Goal: Task Accomplishment & Management: Use online tool/utility

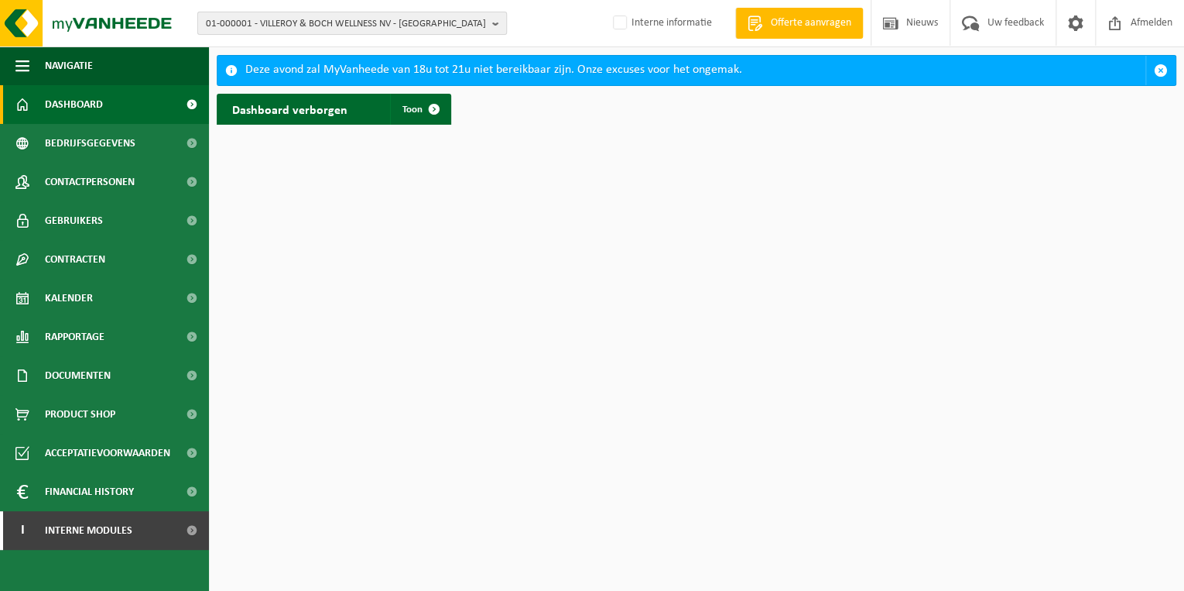
click at [347, 29] on span "01-000001 - VILLEROY & BOCH WELLNESS NV - ROESELARE" at bounding box center [346, 23] width 280 height 23
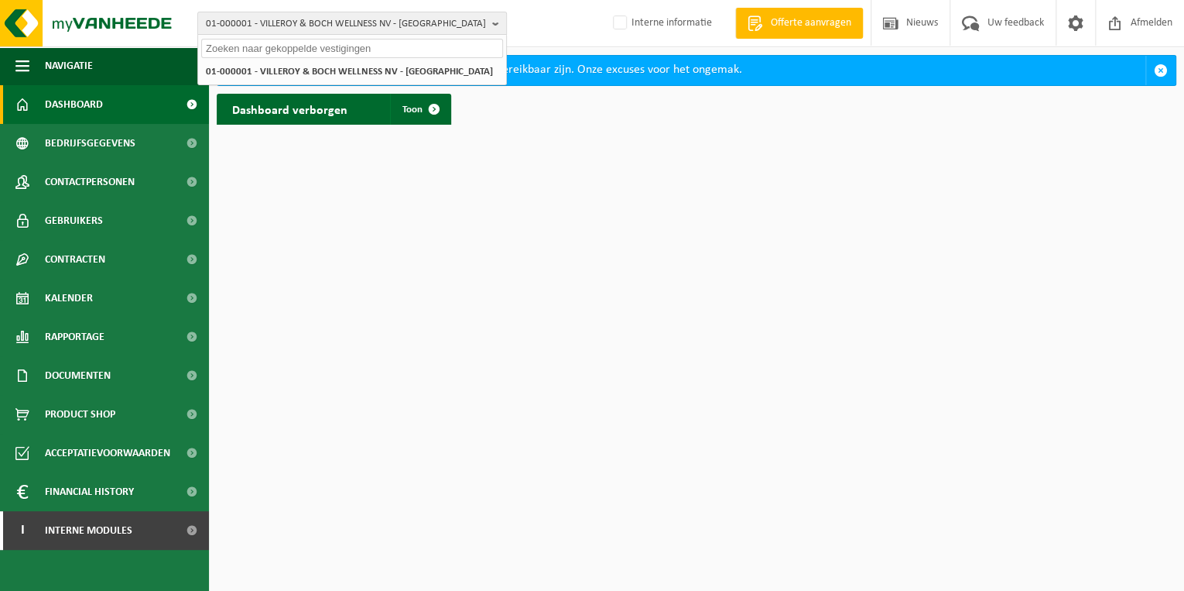
paste input "01-003272"
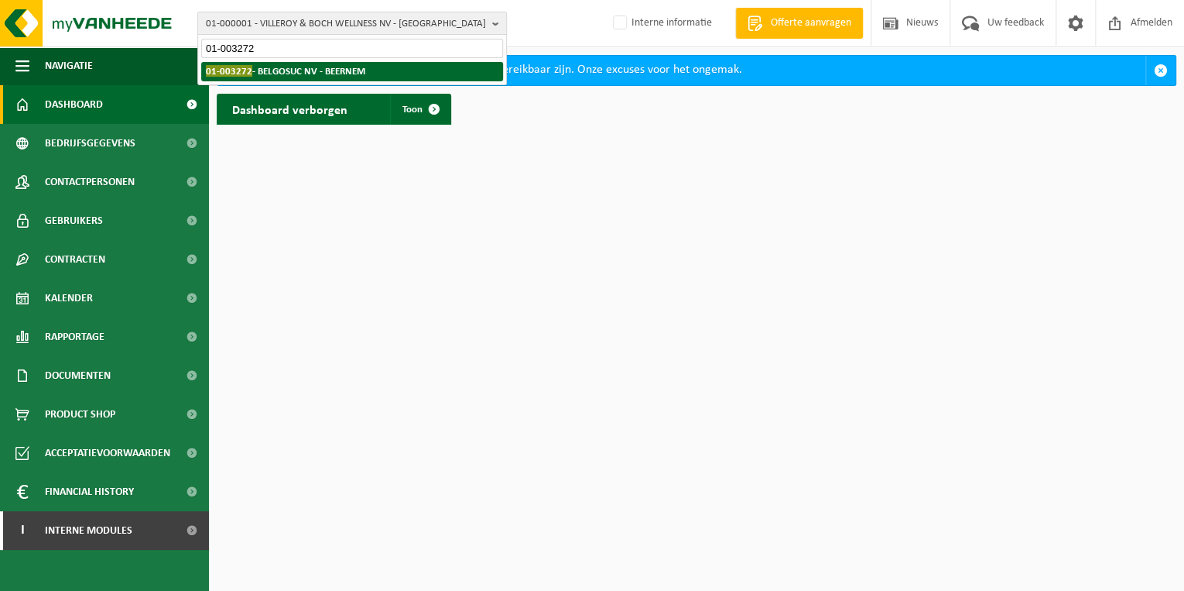
type input "01-003272"
click at [259, 77] on li "01-003272 - BELGOSUC NV - BEERNEM" at bounding box center [352, 71] width 302 height 19
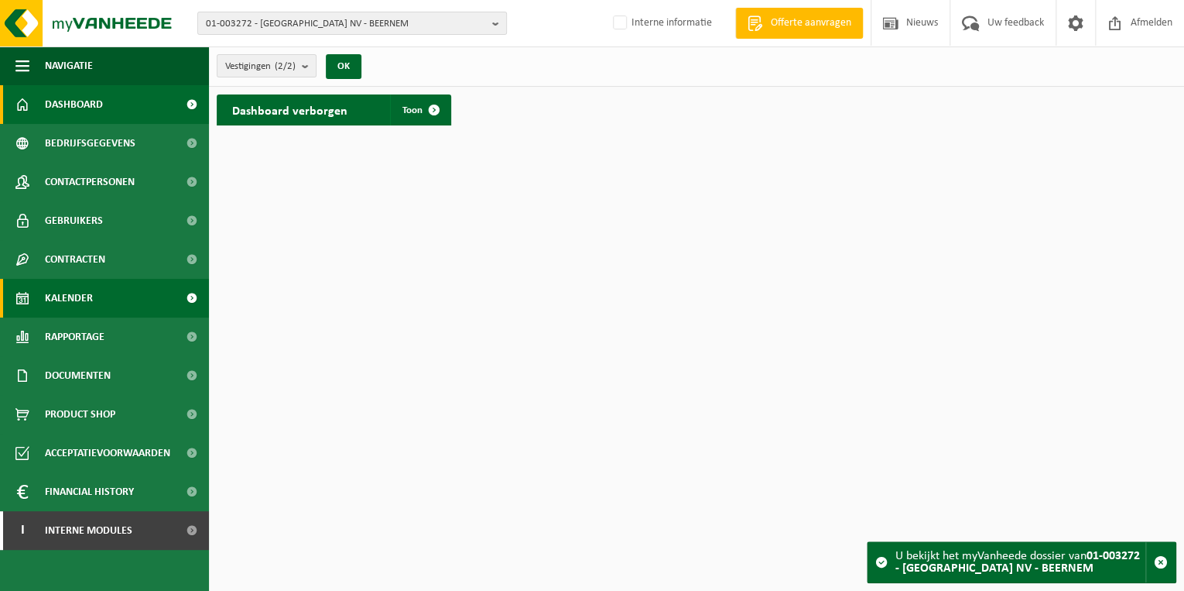
click at [74, 306] on span "Kalender" at bounding box center [69, 298] width 48 height 39
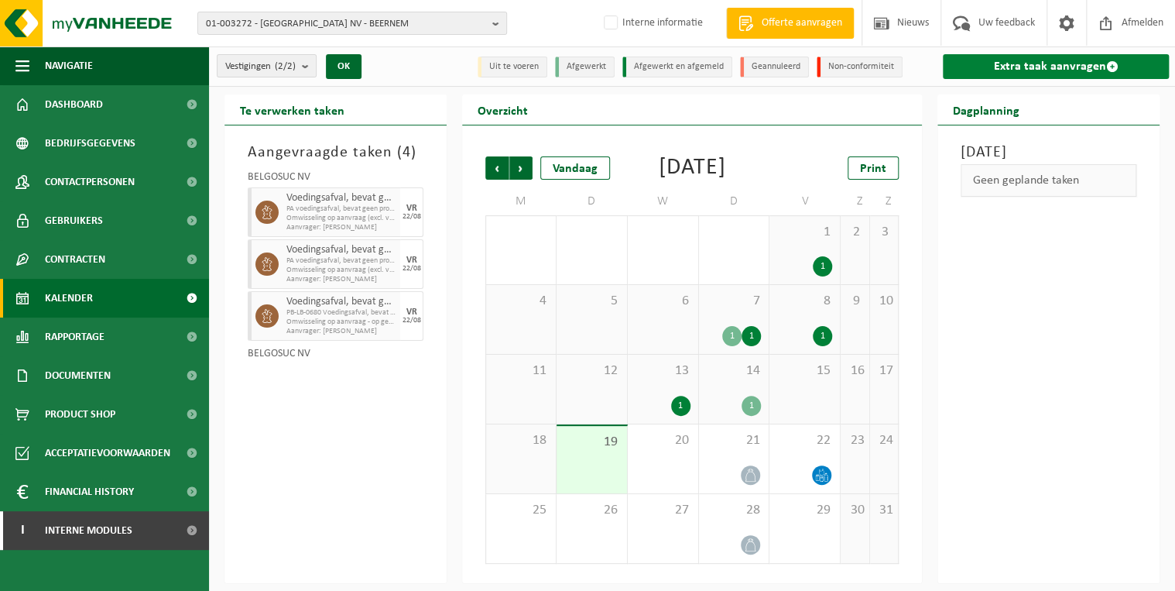
click at [1042, 67] on link "Extra taak aanvragen" at bounding box center [1056, 66] width 226 height 25
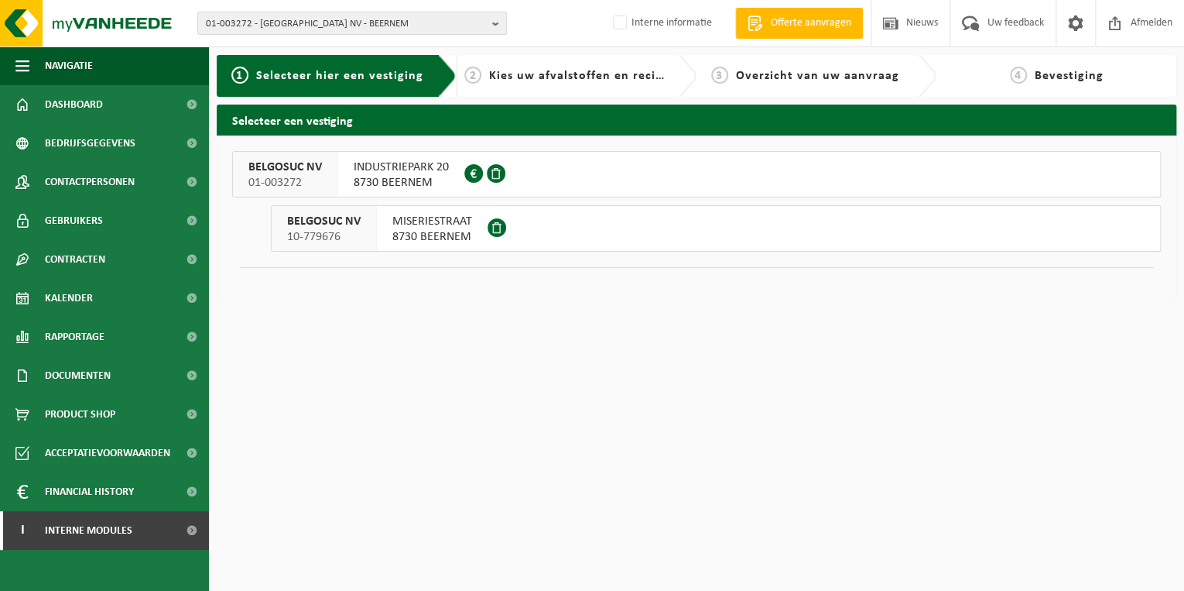
click at [451, 183] on div "INDUSTRIEPARK 20 8730 BEERNEM 0442.350.187" at bounding box center [401, 174] width 126 height 45
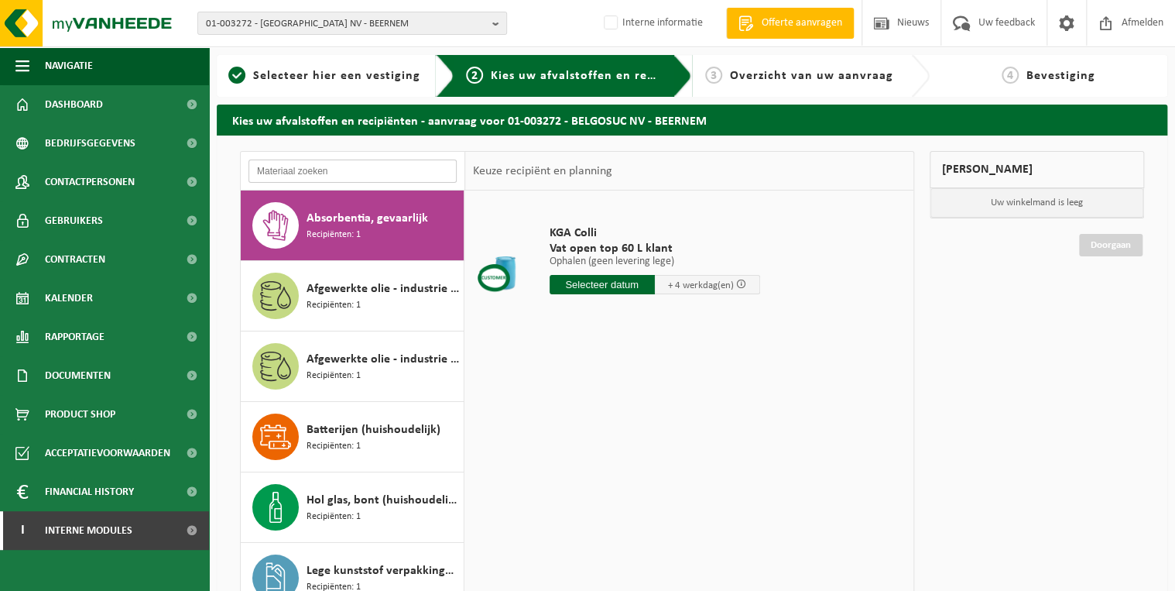
click at [342, 173] on input "text" at bounding box center [352, 170] width 208 height 23
click at [607, 24] on label "Interne informatie" at bounding box center [652, 23] width 102 height 23
click at [598, 0] on input "Interne informatie" at bounding box center [598, -1] width 1 height 1
checkbox input "true"
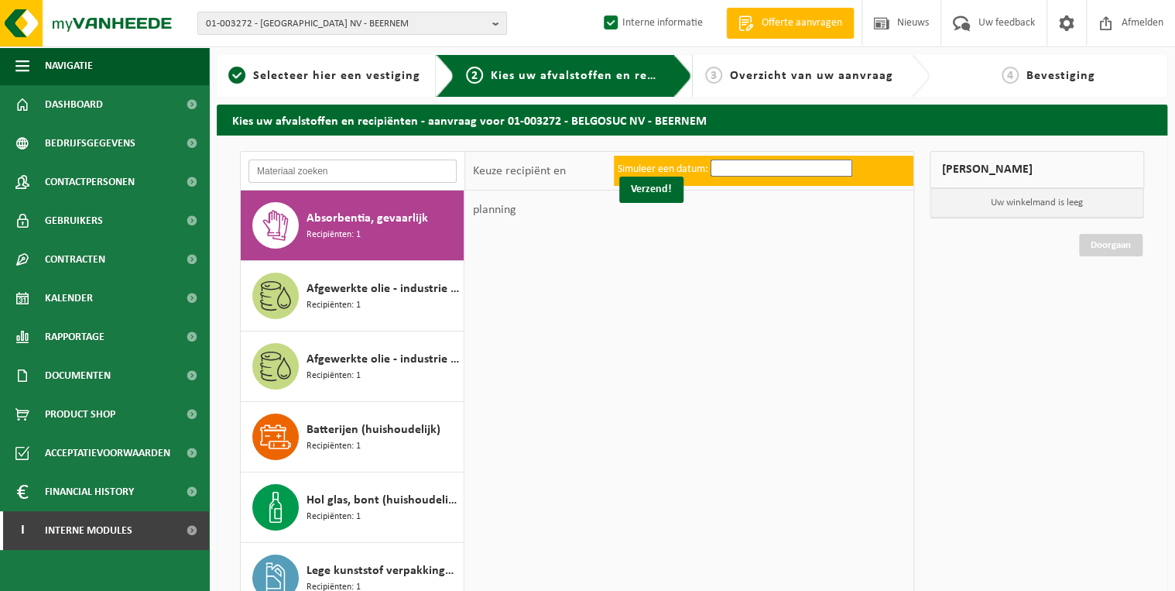
click at [319, 172] on input "text" at bounding box center [352, 170] width 208 height 23
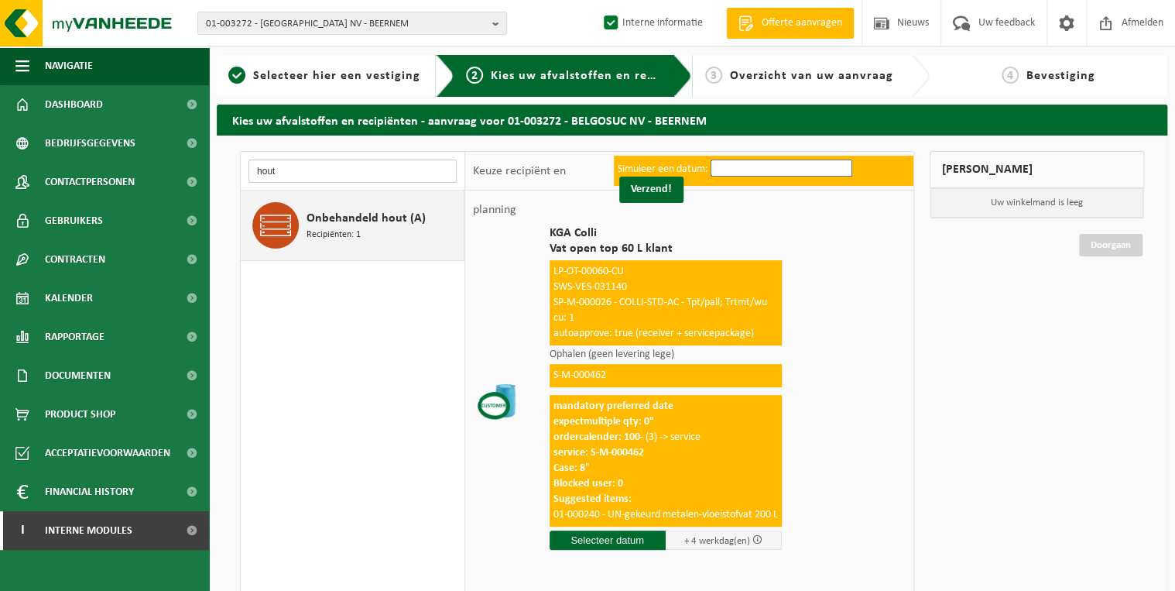
type input "hout"
click at [337, 232] on span "Recipiënten: 1" at bounding box center [334, 235] width 54 height 15
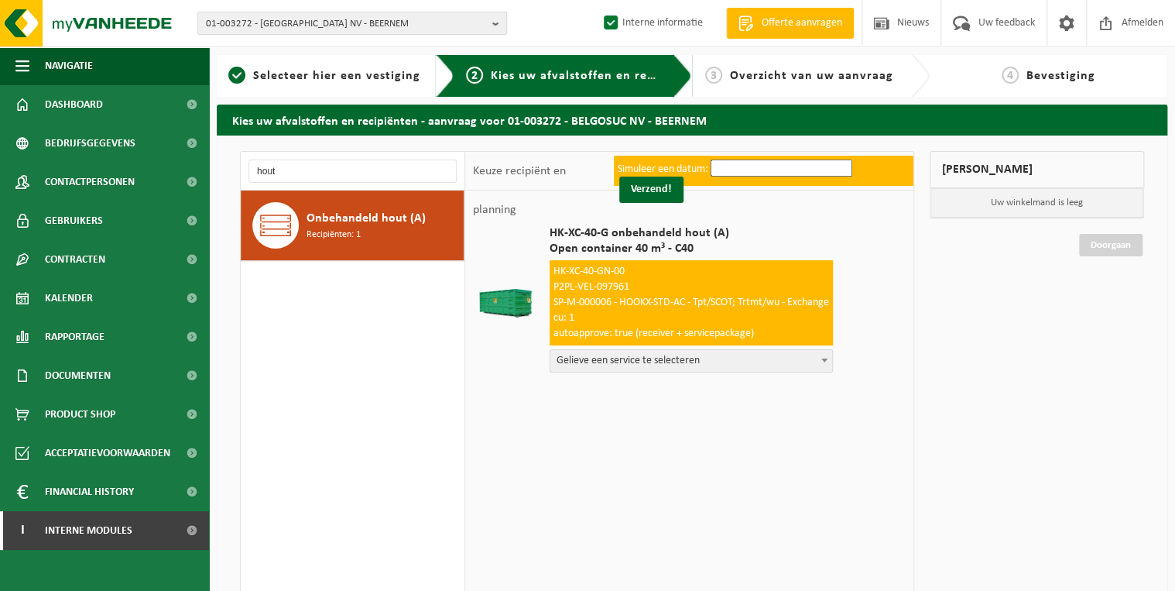
click at [605, 365] on span "Gelieve een service te selecteren" at bounding box center [691, 361] width 282 height 22
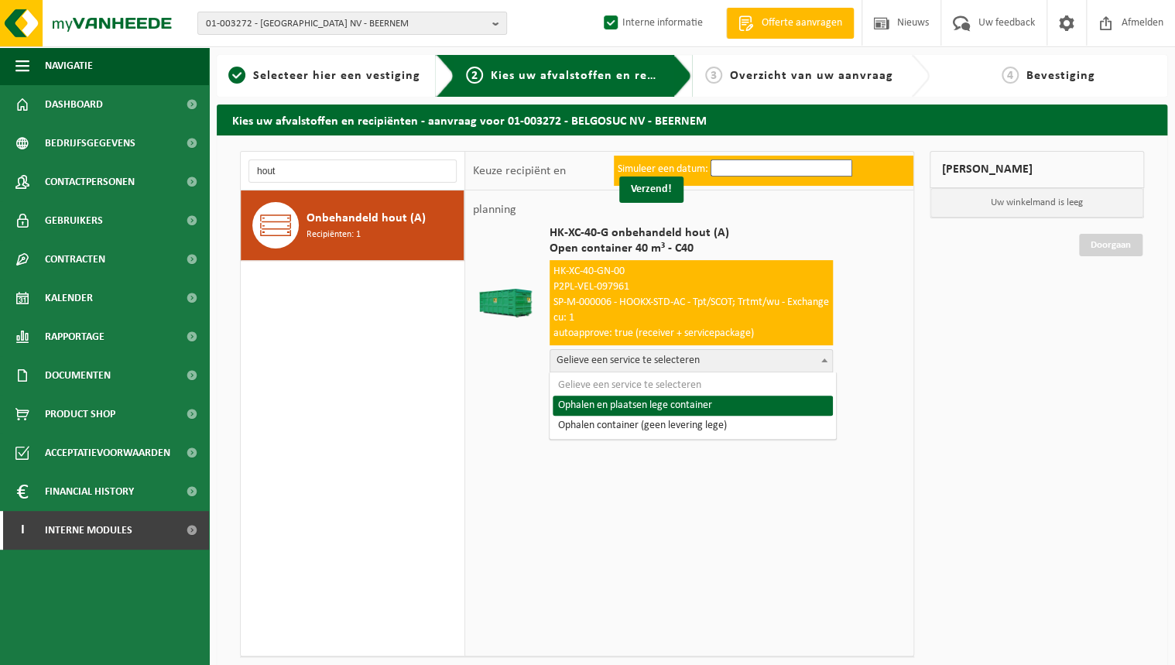
select select "P2PL-VEL-097961_HK-XC-40-GN-00_04-000200_46"
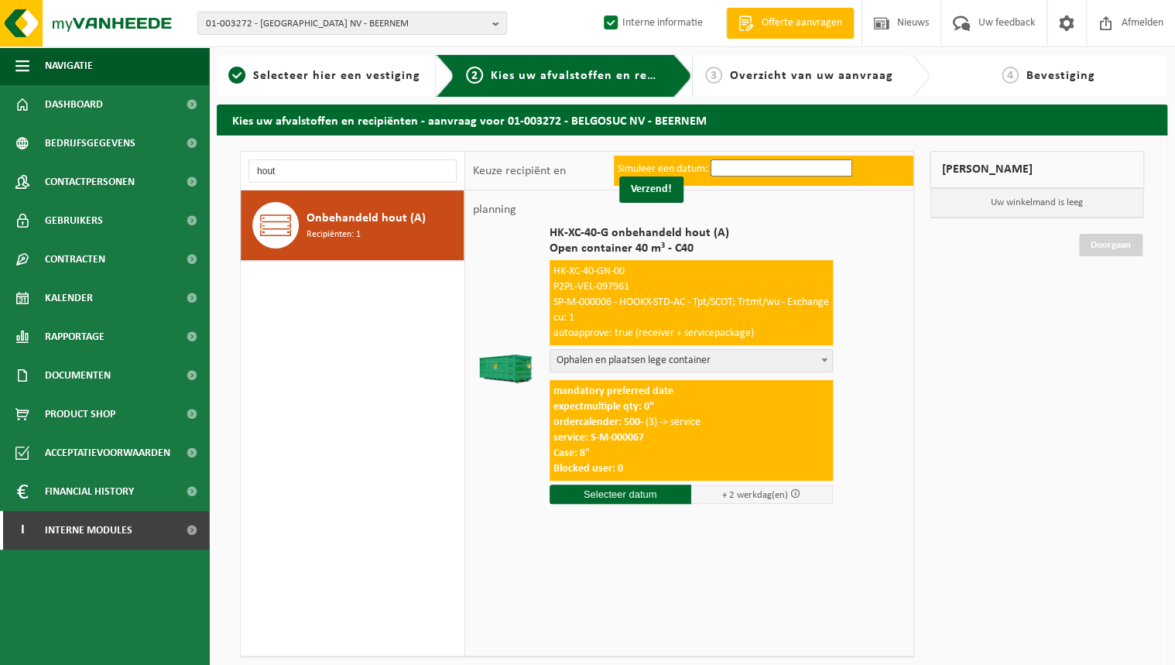
click at [601, 351] on span "Ophalen en plaatsen lege container" at bounding box center [691, 361] width 282 height 22
click at [1006, 402] on div "Mijn winkelmand Uw winkelmand is leeg Doorgaan" at bounding box center [1037, 422] width 230 height 543
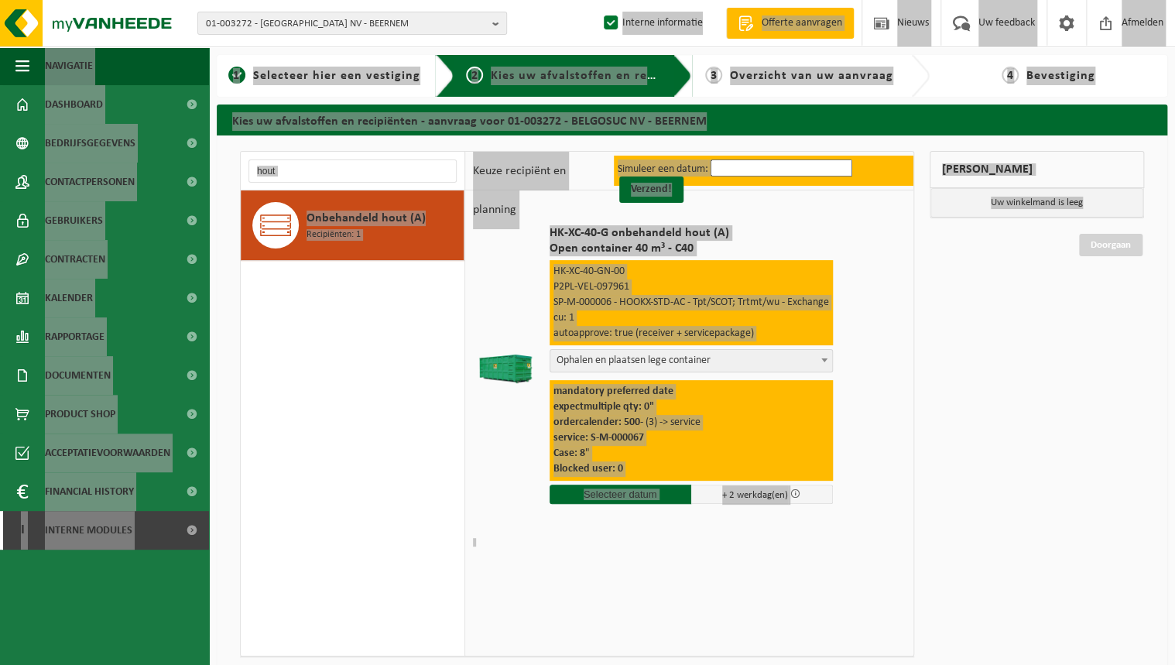
drag, startPoint x: 191, startPoint y: 0, endPoint x: 1106, endPoint y: 480, distance: 1033.2
click at [1106, 480] on div "01-003272 - BELGOSUC NV - BEERNEM 01-003272 - BELGOSUC [GEOGRAPHIC_DATA] - BEER…" at bounding box center [587, 378] width 1175 height 756
